Goal: Complete application form

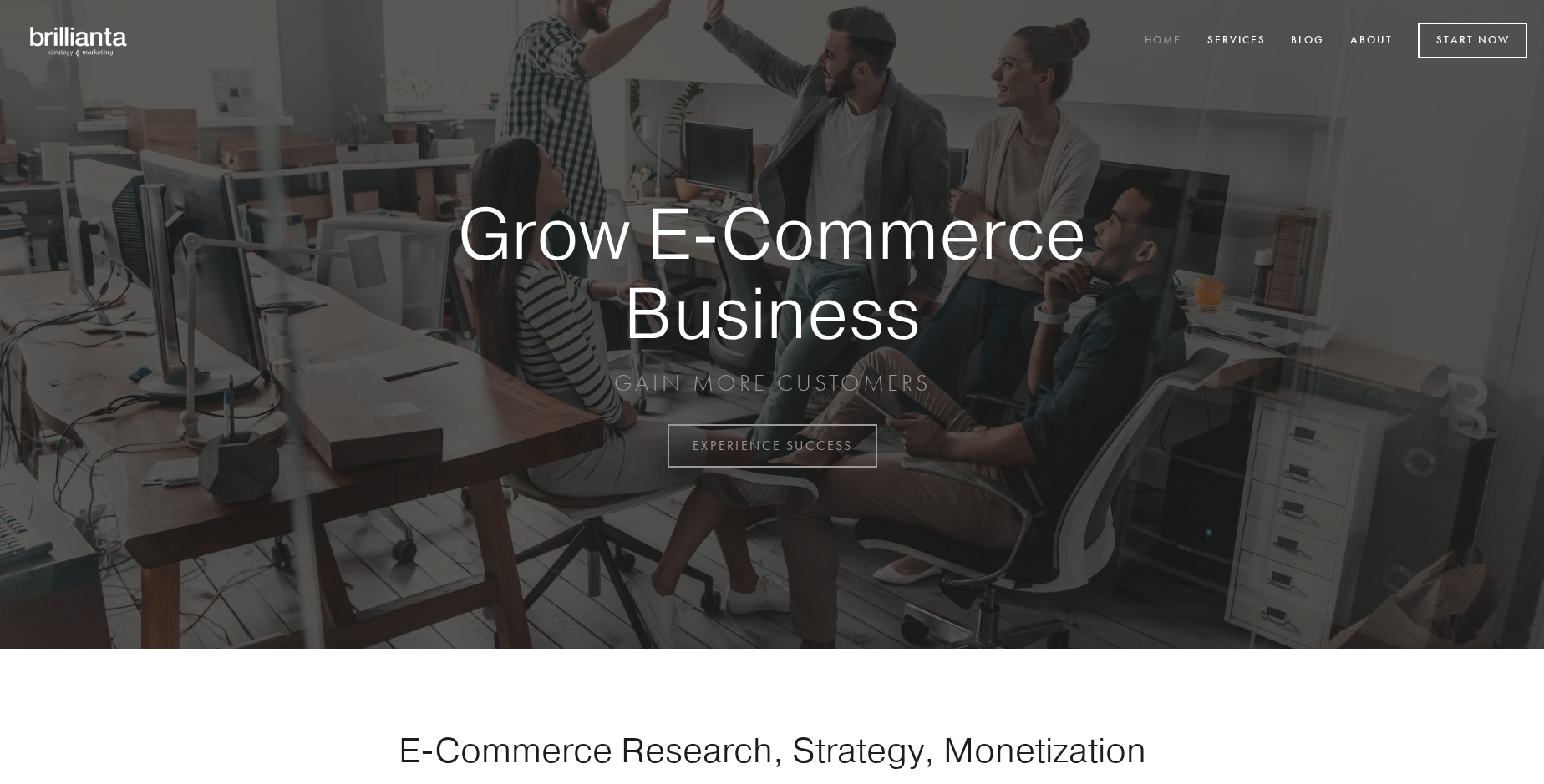
scroll to position [4377, 0]
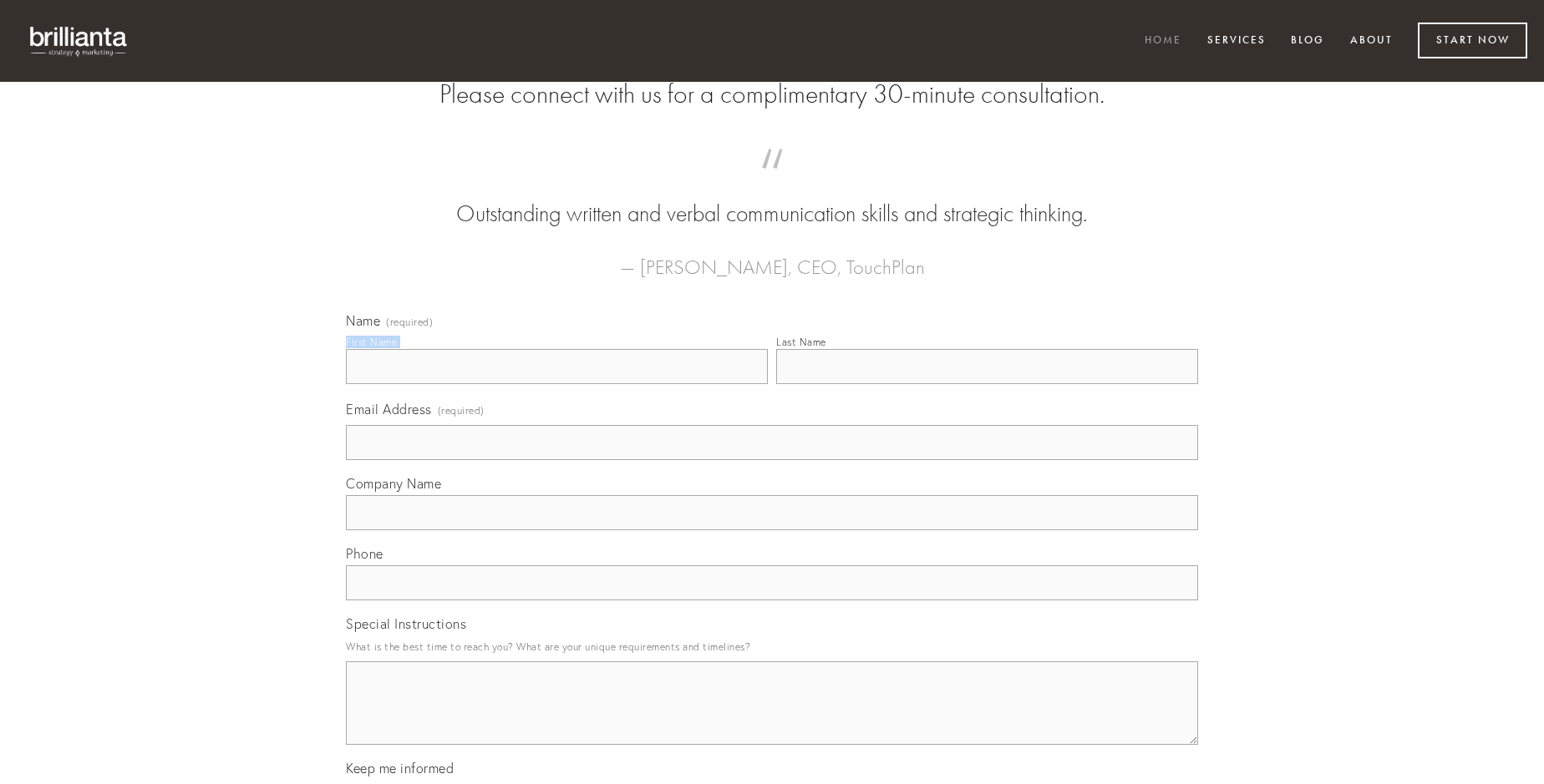
type input "[PERSON_NAME]"
click at [987, 384] on input "Last Name" at bounding box center [987, 366] width 422 height 35
type input "[PERSON_NAME]"
click at [772, 460] on input "Email Address (required)" at bounding box center [772, 442] width 852 height 35
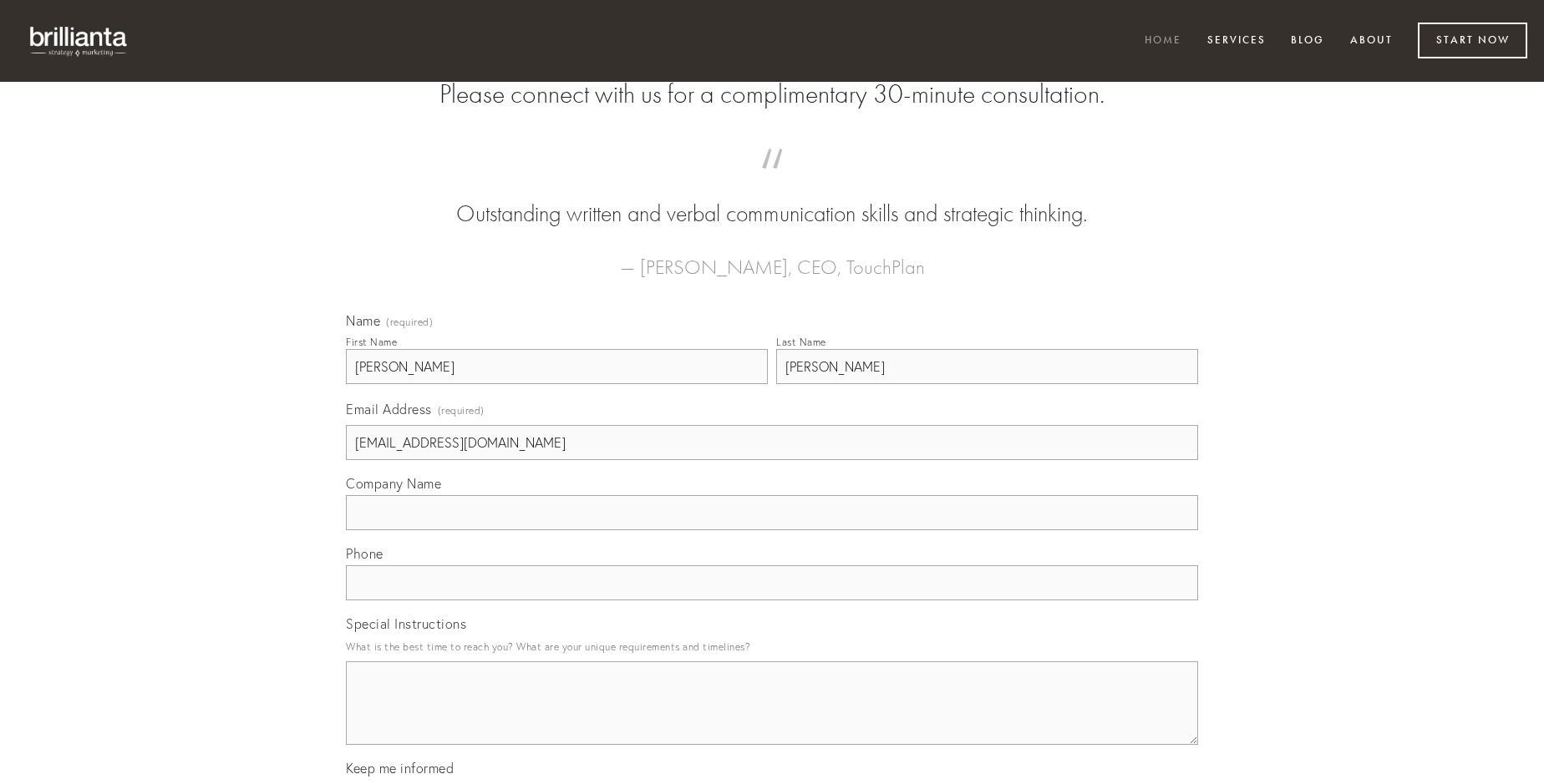
type input "[EMAIL_ADDRESS][DOMAIN_NAME]"
click at [772, 531] on input "Company Name" at bounding box center [772, 513] width 852 height 35
type input "varius"
click at [772, 601] on input "text" at bounding box center [772, 583] width 852 height 35
click at [772, 718] on textarea "Special Instructions" at bounding box center [772, 703] width 852 height 83
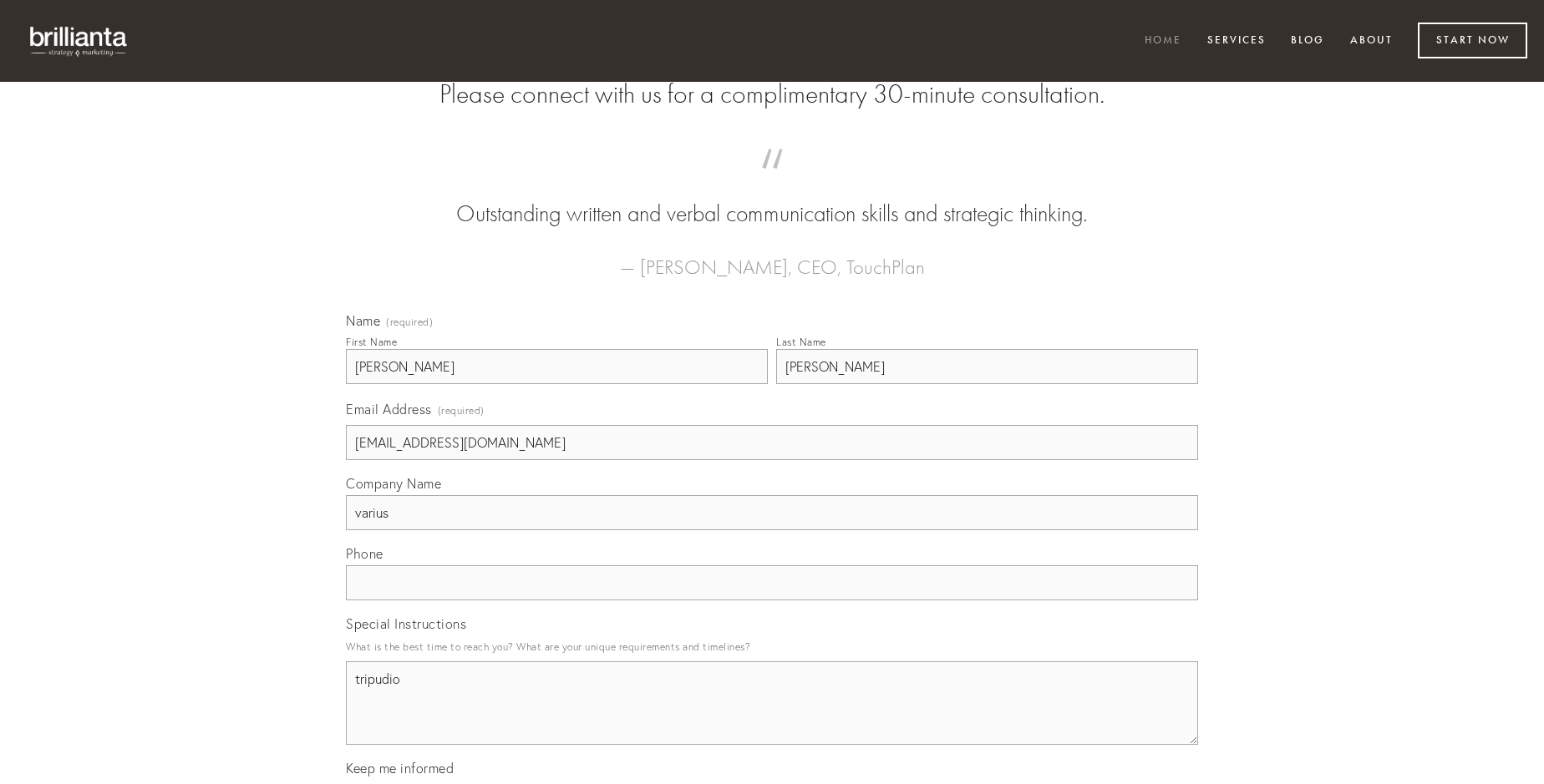
type textarea "tripudio"
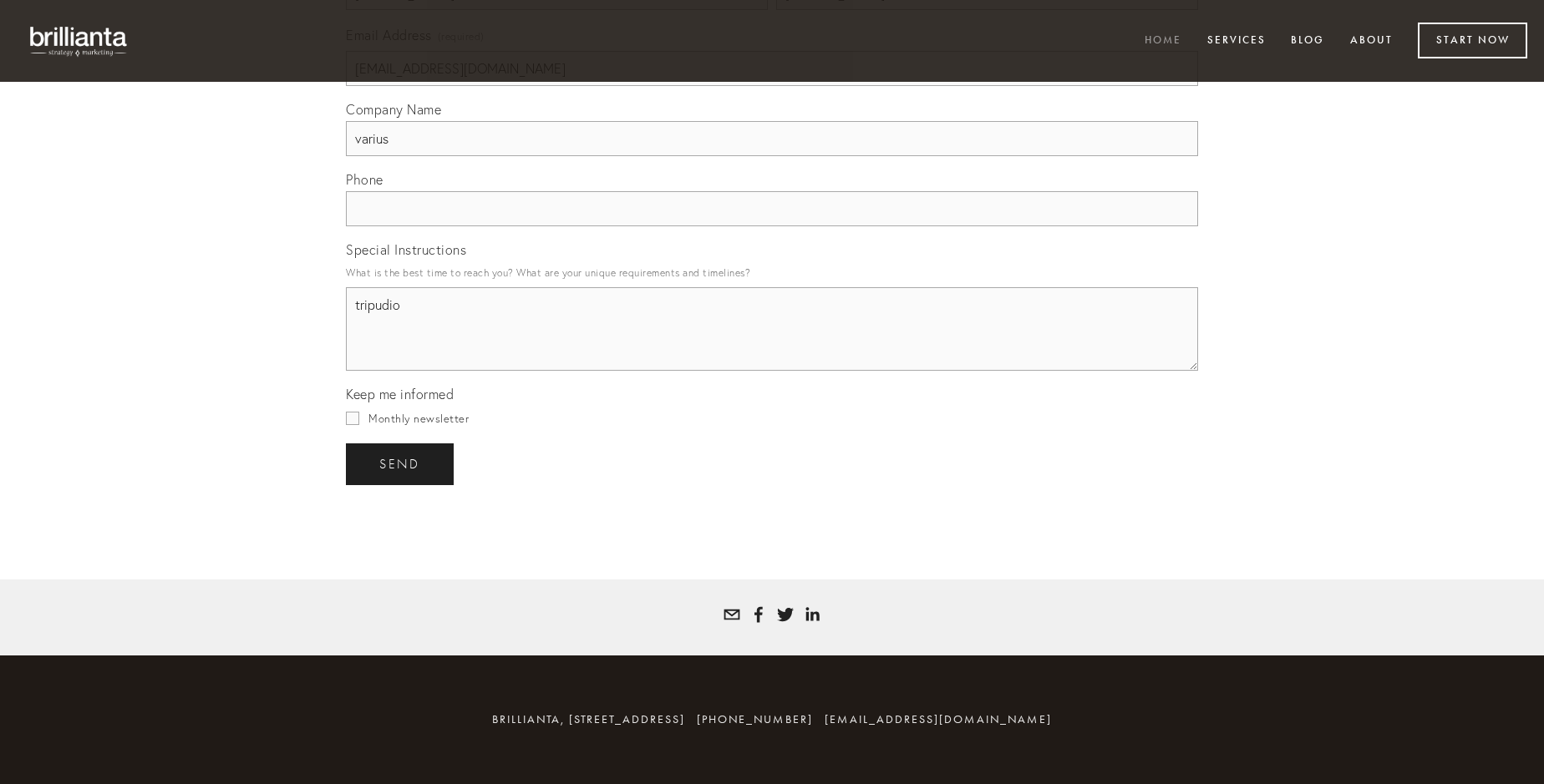
click at [401, 463] on span "send" at bounding box center [399, 464] width 41 height 15
